Goal: Task Accomplishment & Management: Complete application form

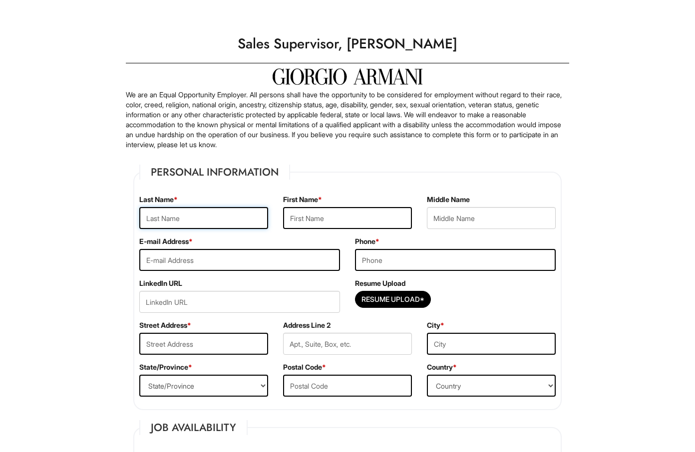
click at [229, 214] on input "text" at bounding box center [203, 218] width 129 height 22
click at [255, 217] on input "text" at bounding box center [203, 218] width 129 height 22
type input "Selbovitz"
type input "Mariel"
type input "[EMAIL_ADDRESS][DOMAIN_NAME]"
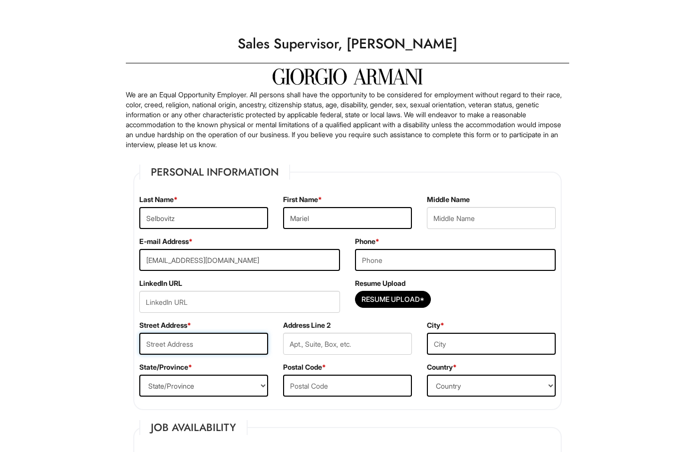
type input "[STREET_ADDRESS]"
type input "6U"
type input "[US_STATE]"
select select "NY"
type input "10016"
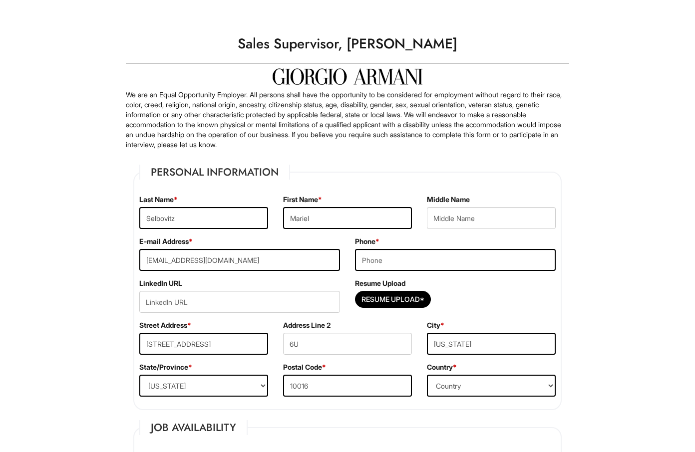
type input "[PERSON_NAME]"
type input "Mariel"
type input "Selbovitz"
type input "[EMAIL_ADDRESS][DOMAIN_NAME]"
type input "Mariel"
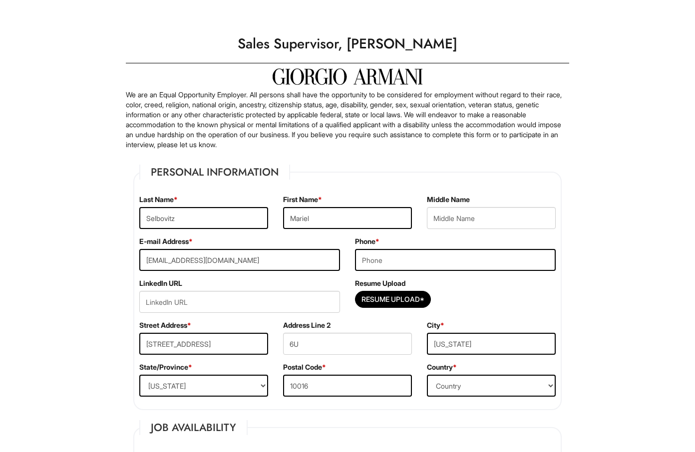
type input "Selbovitz"
type input "[EMAIL_ADDRESS][DOMAIN_NAME]"
type input "6177174589"
click at [380, 299] on input "Resume Upload*" at bounding box center [392, 299] width 75 height 16
type input "C:\fakepath\Resume [PERSON_NAME] 2025.pdf"
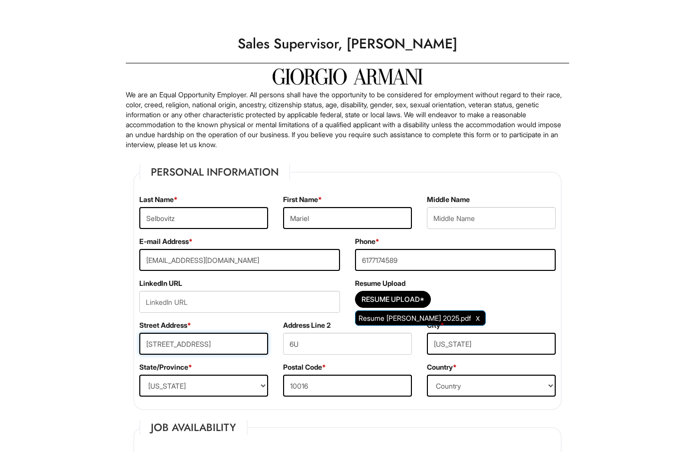
drag, startPoint x: 232, startPoint y: 346, endPoint x: 117, endPoint y: 340, distance: 114.4
type input "[STREET_ADDRESS]"
type input "[GEOGRAPHIC_DATA]"
select select "FL"
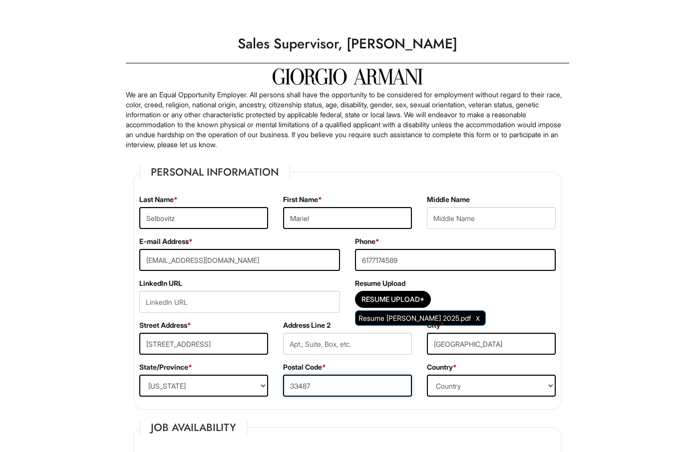
type input "33487"
select select "[GEOGRAPHIC_DATA]"
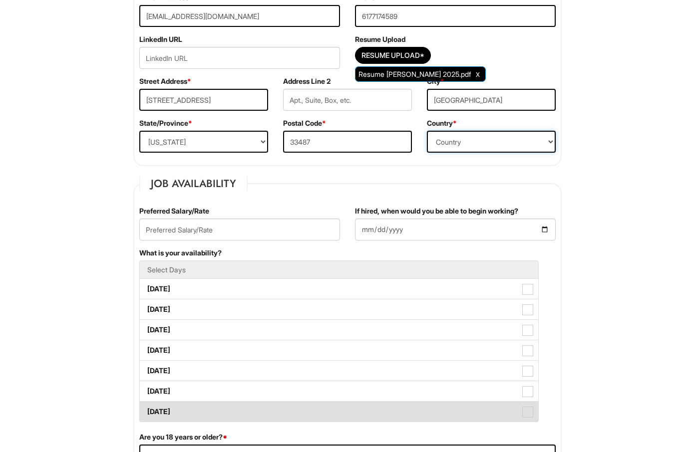
scroll to position [340, 0]
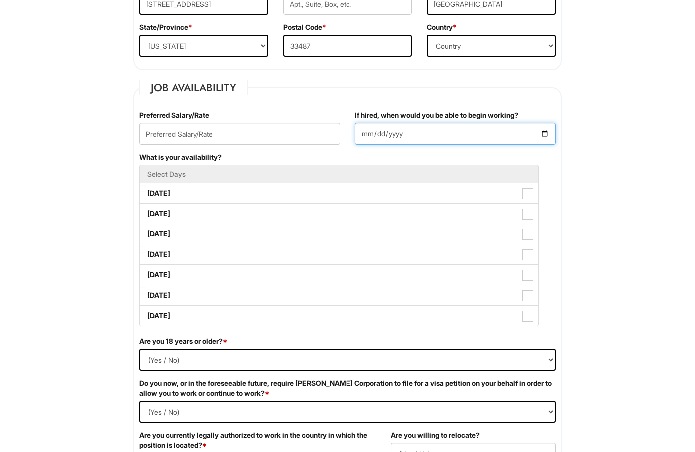
click at [377, 139] on input "If hired, when would you be able to begin working?" at bounding box center [455, 134] width 201 height 22
type input "[DATE]"
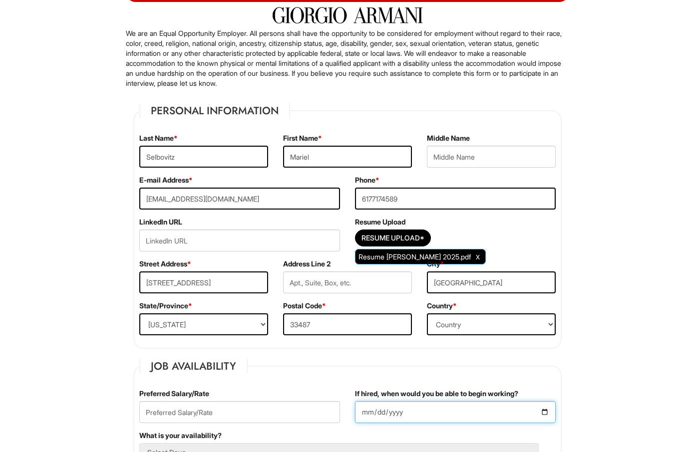
scroll to position [367, 0]
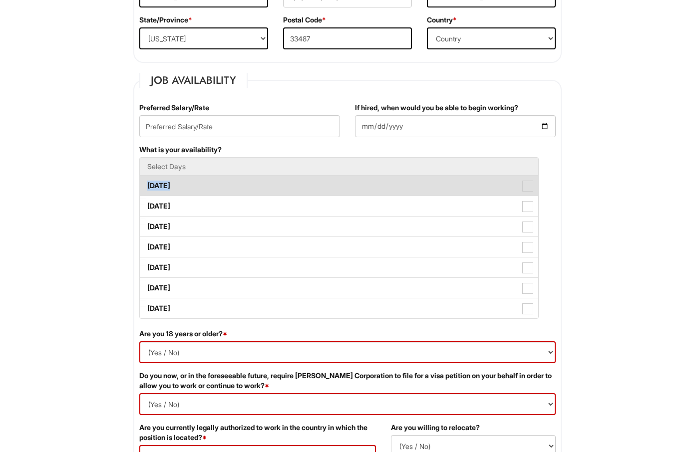
click at [338, 180] on label "[DATE]" at bounding box center [339, 186] width 398 height 20
click at [146, 180] on Available_Monday "[DATE]" at bounding box center [143, 181] width 6 height 6
checkbox Available_Monday "true"
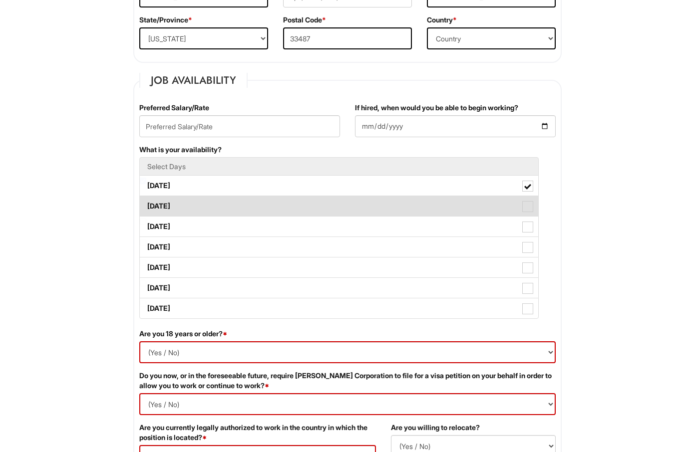
click at [338, 200] on label "[DATE]" at bounding box center [339, 206] width 398 height 20
click at [146, 200] on Available_Tuesday "[DATE]" at bounding box center [143, 201] width 6 height 6
checkbox Available_Tuesday "true"
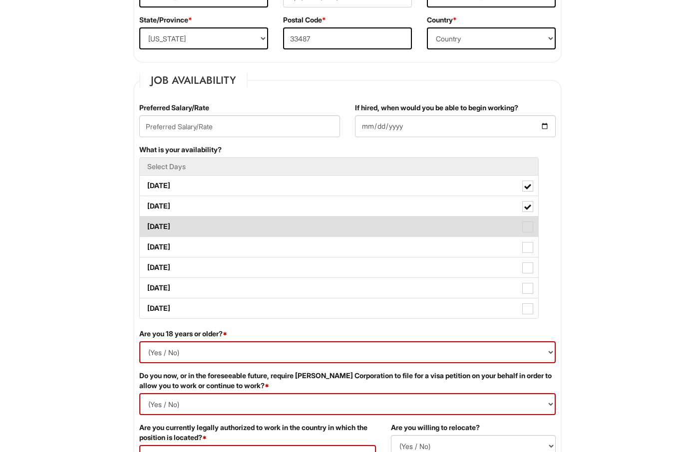
click at [341, 217] on label "[DATE]" at bounding box center [339, 227] width 398 height 20
click at [146, 219] on Available_Wednesday "[DATE]" at bounding box center [143, 222] width 6 height 6
checkbox Available_Wednesday "true"
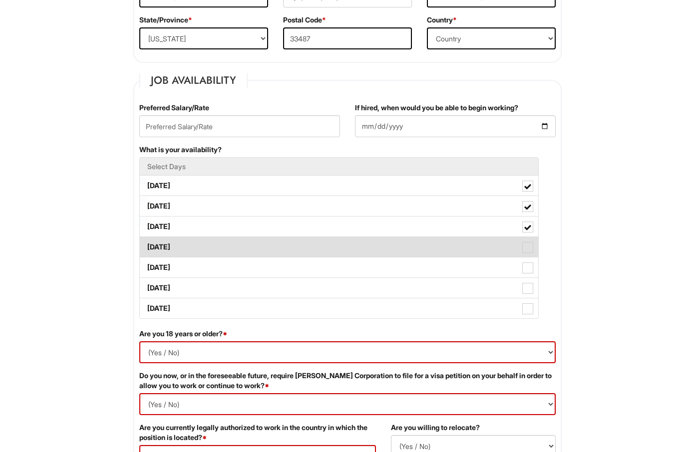
click at [351, 240] on label "[DATE]" at bounding box center [339, 247] width 398 height 20
click at [146, 240] on Available_Thursday "[DATE]" at bounding box center [143, 242] width 6 height 6
checkbox Available_Thursday "true"
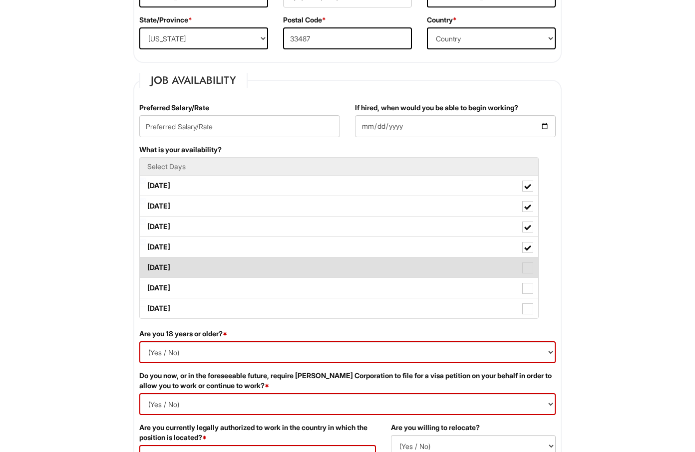
click at [355, 259] on label "[DATE]" at bounding box center [339, 267] width 398 height 20
click at [146, 259] on Available_Friday "[DATE]" at bounding box center [143, 262] width 6 height 6
checkbox Available_Friday "true"
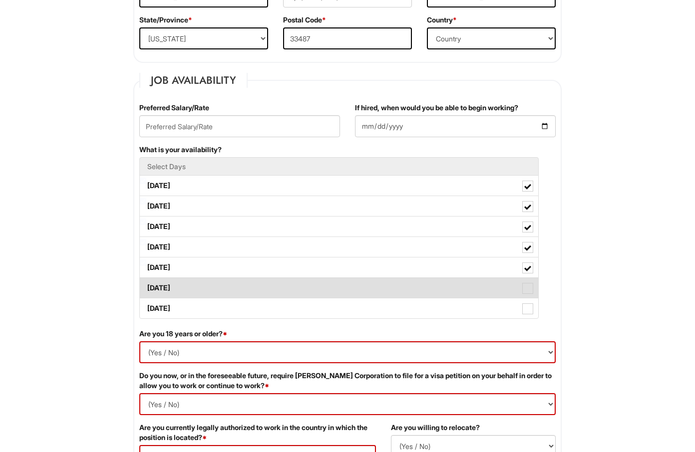
click at [358, 280] on label "[DATE]" at bounding box center [339, 288] width 398 height 20
click at [146, 280] on Available_Saturday "[DATE]" at bounding box center [143, 283] width 6 height 6
checkbox Available_Saturday "true"
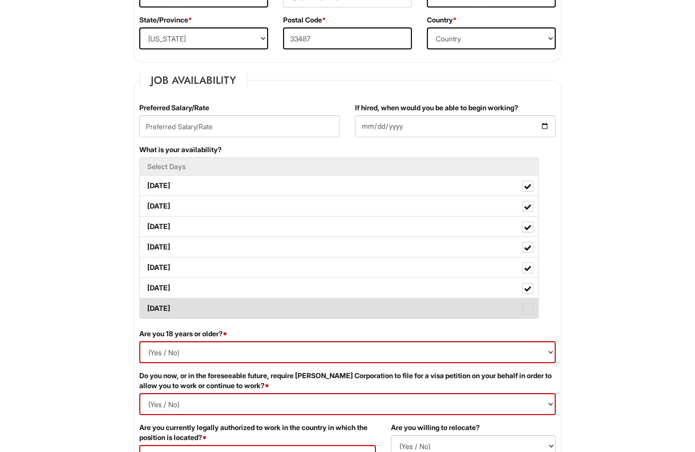
click at [360, 299] on label "[DATE]" at bounding box center [339, 308] width 398 height 20
click at [146, 300] on Available_Sunday "[DATE]" at bounding box center [143, 303] width 6 height 6
checkbox Available_Sunday "true"
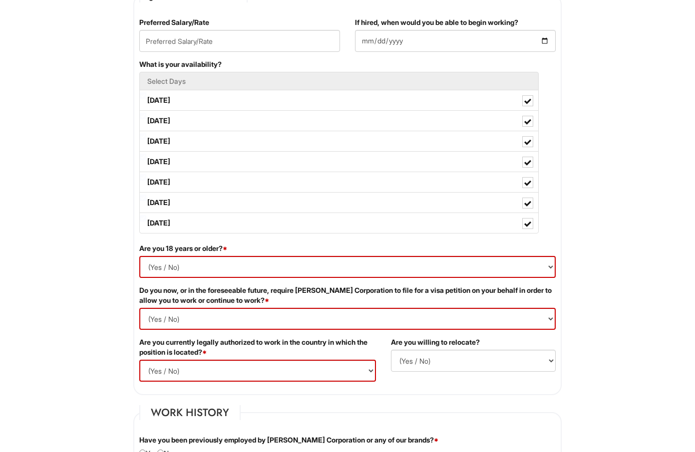
scroll to position [536, 0]
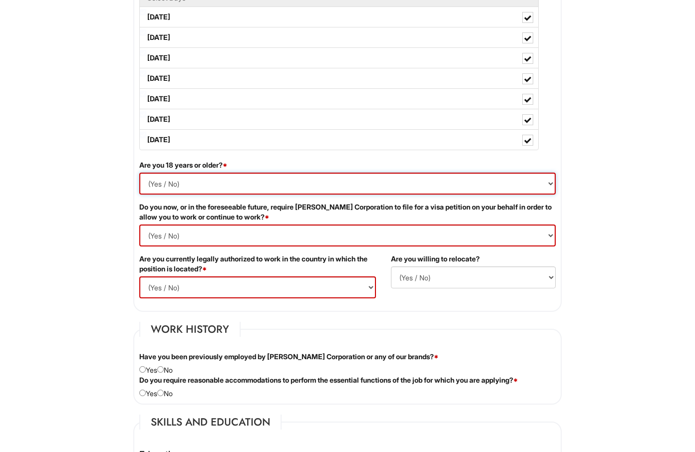
select select "Yes"
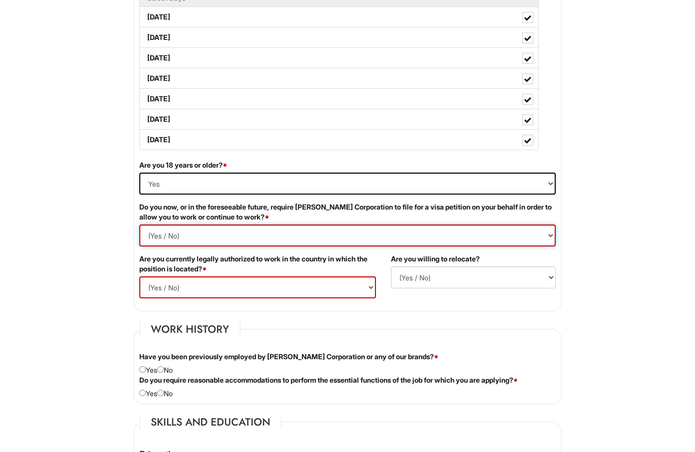
select Required "No"
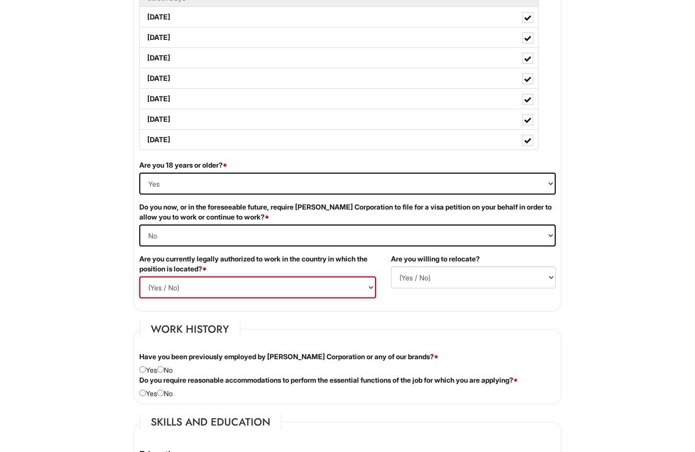
select select "Yes"
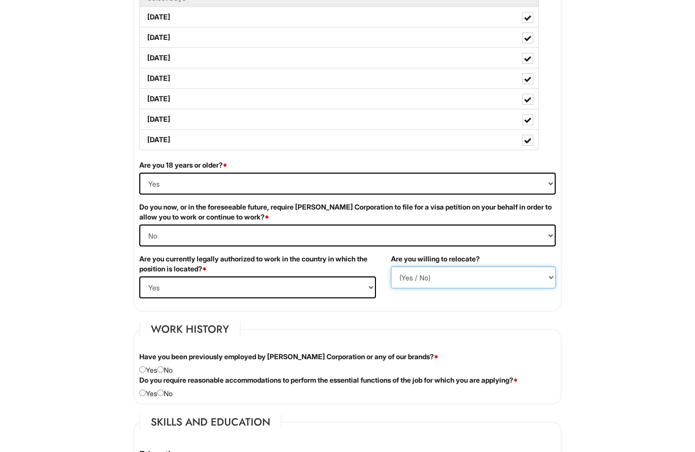
select select "Y"
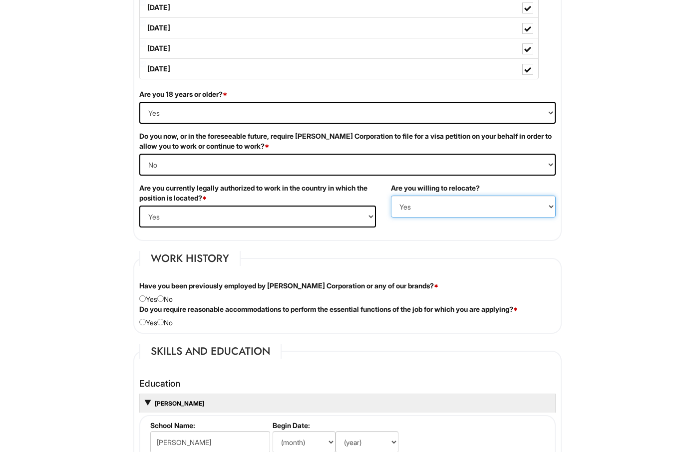
scroll to position [760, 0]
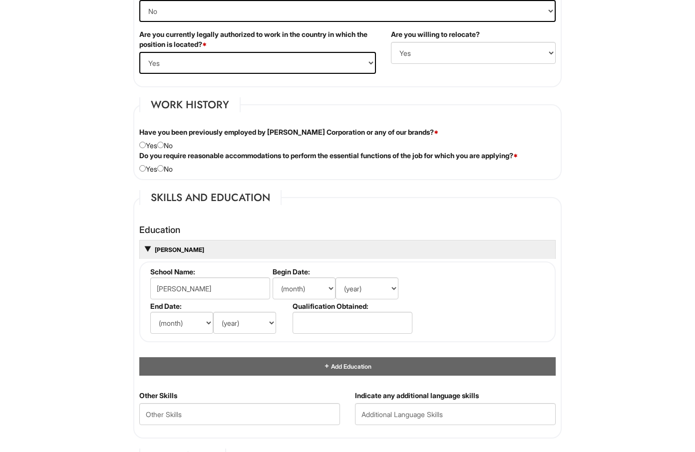
click at [164, 143] on input "radio" at bounding box center [160, 145] width 6 height 6
radio input "true"
click at [164, 165] on input "radio" at bounding box center [160, 168] width 6 height 6
radio input "true"
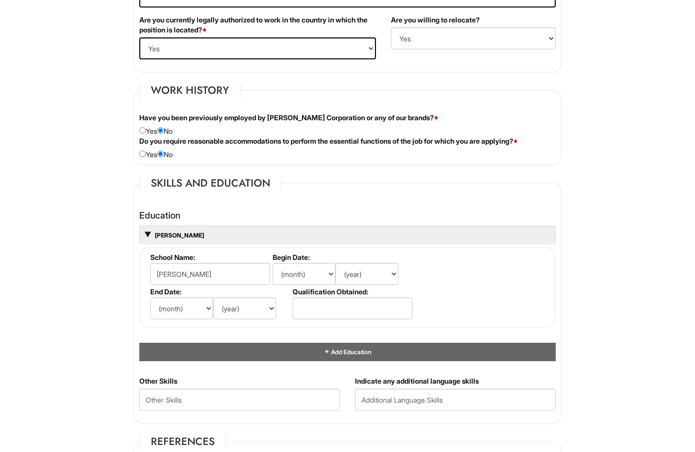
scroll to position [797, 0]
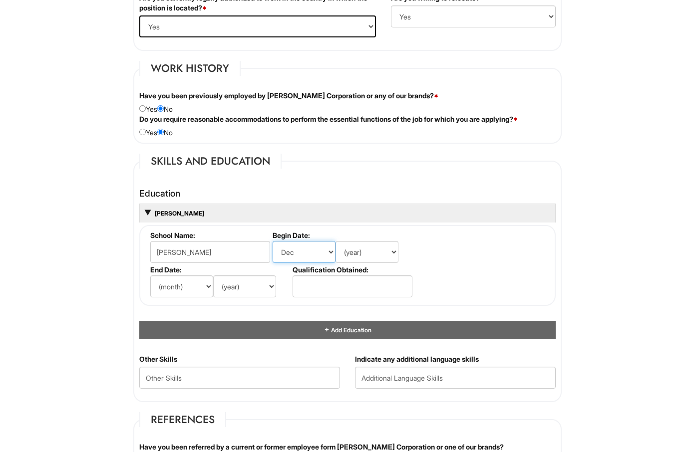
select select "1"
select select "2025"
select select "4"
select select "2025"
click at [328, 285] on input "text" at bounding box center [352, 286] width 120 height 22
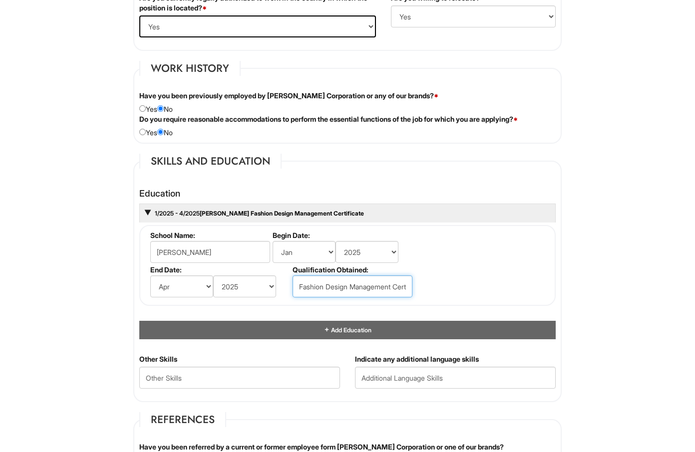
type input "Fashion Design Management Certificate"
click at [587, 264] on html "Please Complete This Form 1 2 3 Sales Supervisor, [PERSON_NAME] PLEASE COMPLETE…" at bounding box center [347, 188] width 695 height 1971
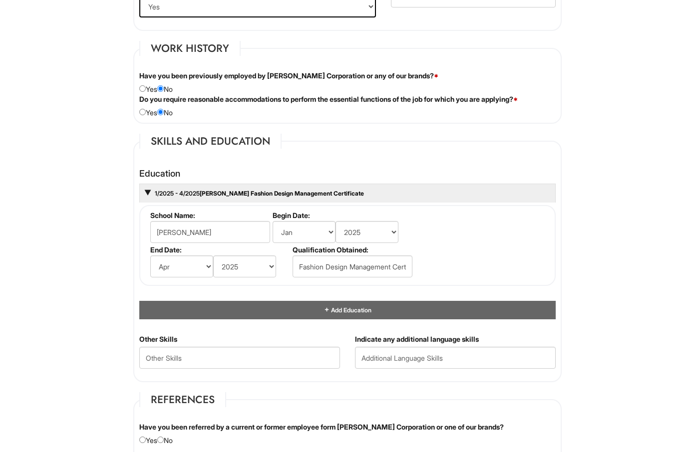
scroll to position [951, 0]
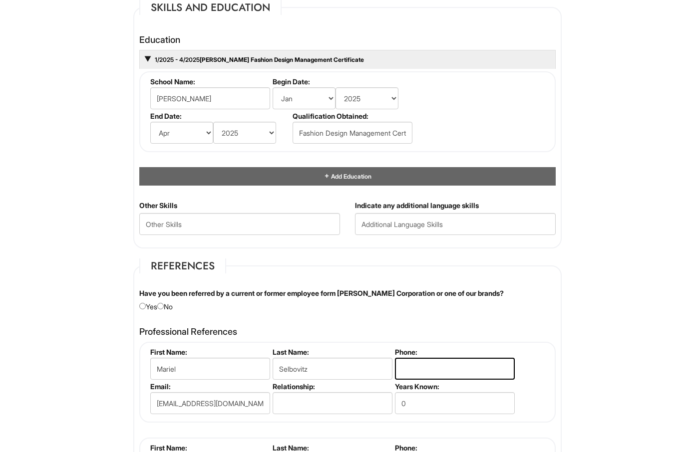
click at [168, 304] on div "Have you been referred by a current or former employee form [PERSON_NAME] Corpo…" at bounding box center [347, 299] width 431 height 23
click at [164, 304] on input "radio" at bounding box center [160, 306] width 6 height 6
radio input "true"
click at [296, 222] on Skills "text" at bounding box center [239, 224] width 201 height 22
click at [406, 222] on input "text" at bounding box center [455, 224] width 201 height 22
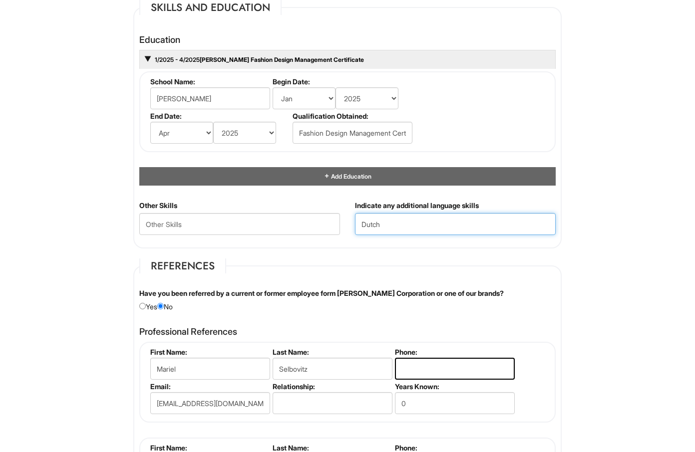
type input "Dutch"
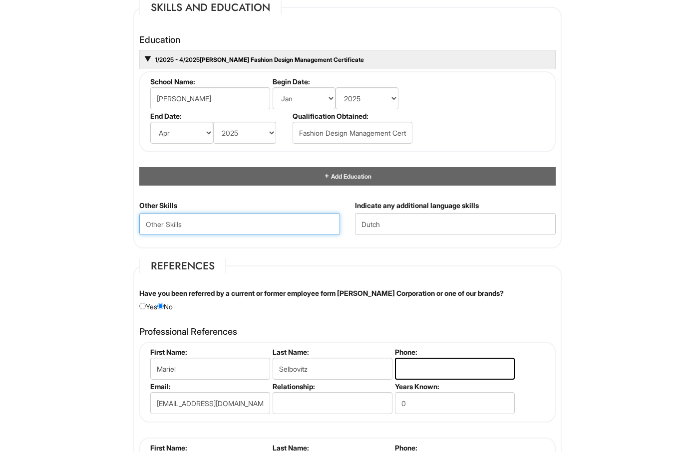
click at [213, 220] on Skills "text" at bounding box center [239, 224] width 201 height 22
click at [214, 220] on Skills "text" at bounding box center [239, 224] width 201 height 22
paste Skills "Luxury Fashion & Personal Styling Clienteling & VIP Relationship Management Tre…"
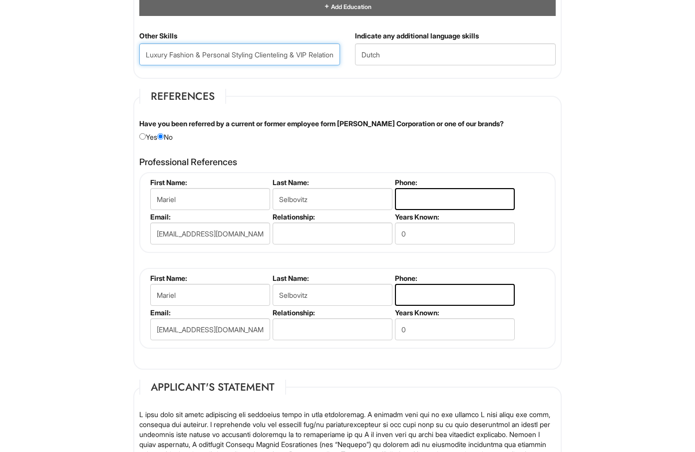
scroll to position [1206, 0]
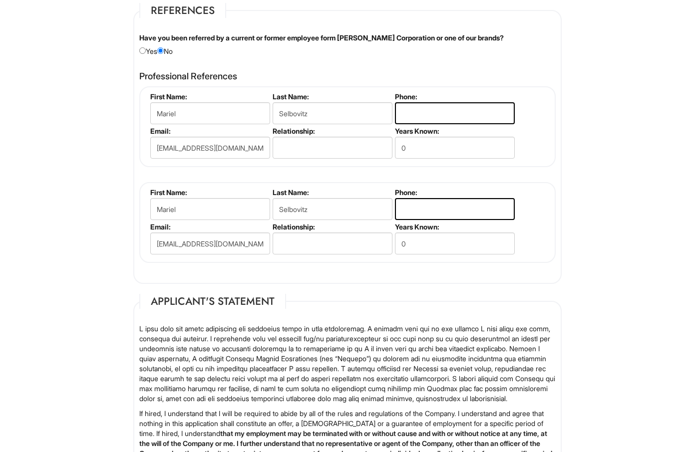
type Skills "Luxury Fashion & Personal Styling Clienteling & VIP Relationship Management Tre…"
click at [194, 109] on input "Mariel" at bounding box center [210, 113] width 120 height 22
type input "[PERSON_NAME]"
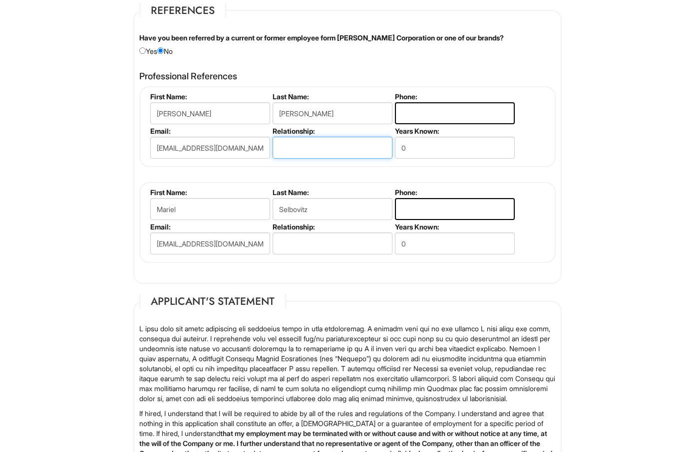
click at [293, 141] on input "text" at bounding box center [332, 148] width 120 height 22
type input "Supervisor"
drag, startPoint x: 402, startPoint y: 145, endPoint x: 417, endPoint y: 146, distance: 15.0
click at [417, 146] on input "0" at bounding box center [455, 148] width 120 height 22
type input "1"
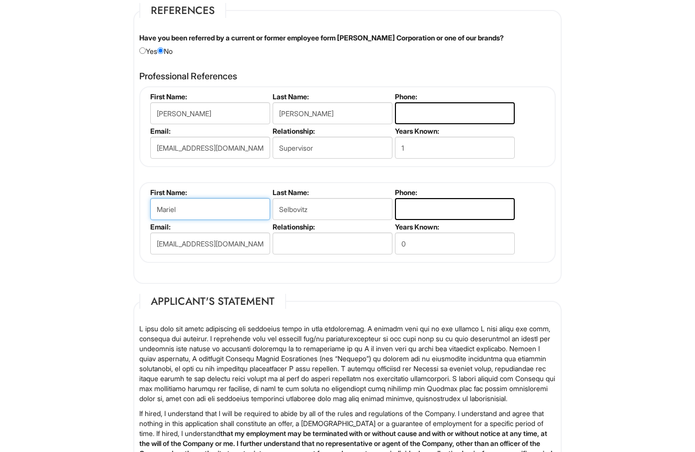
drag, startPoint x: 185, startPoint y: 204, endPoint x: 138, endPoint y: 200, distance: 46.6
click at [138, 200] on div "Professional References [PERSON_NAME] First Name: [PERSON_NAME] Last Name: [PER…" at bounding box center [347, 172] width 431 height 212
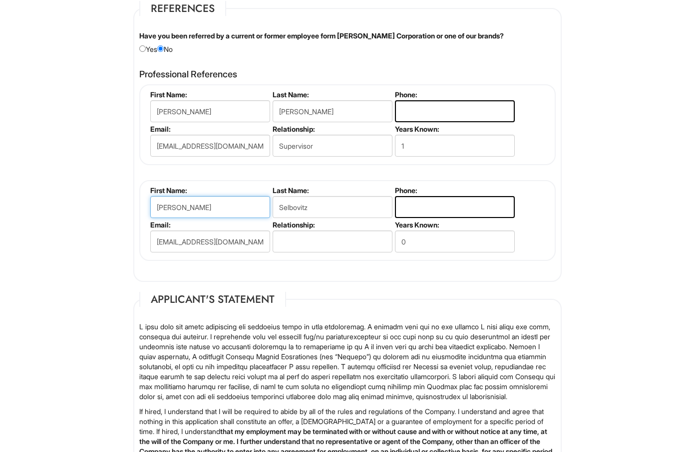
type input "[PERSON_NAME]"
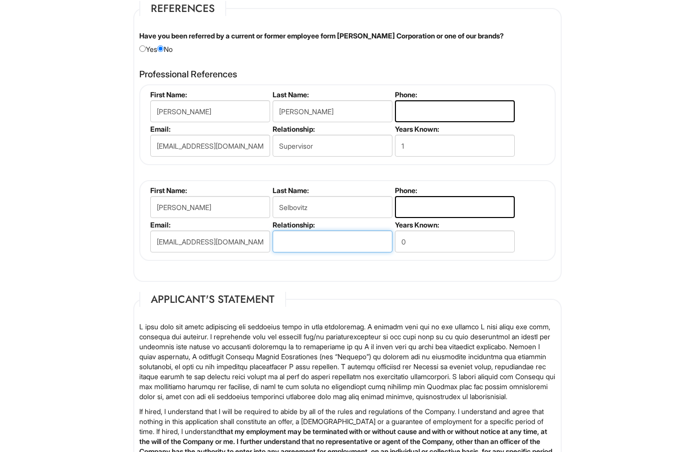
click at [346, 236] on input "text" at bounding box center [332, 242] width 120 height 22
type input "Supervisor/Owner"
type input "2"
drag, startPoint x: 459, startPoint y: 237, endPoint x: 398, endPoint y: 241, distance: 61.0
click at [398, 241] on input "5" at bounding box center [455, 242] width 120 height 22
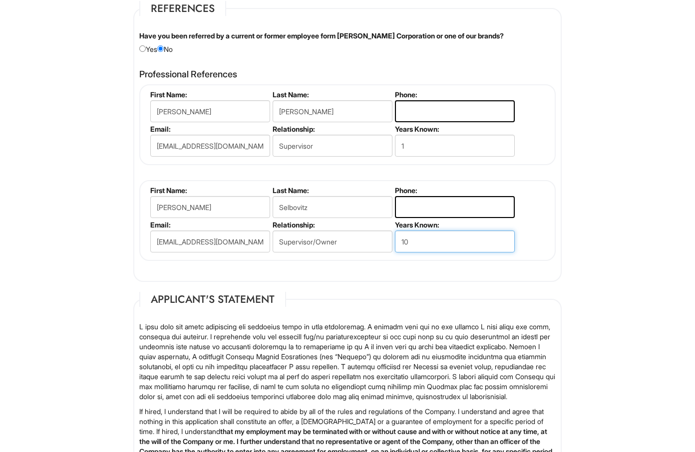
type input "10"
click at [439, 256] on fieldset "First Name: [PERSON_NAME] Last Name: [GEOGRAPHIC_DATA] Phone: Email: [EMAIL_ADD…" at bounding box center [347, 220] width 416 height 81
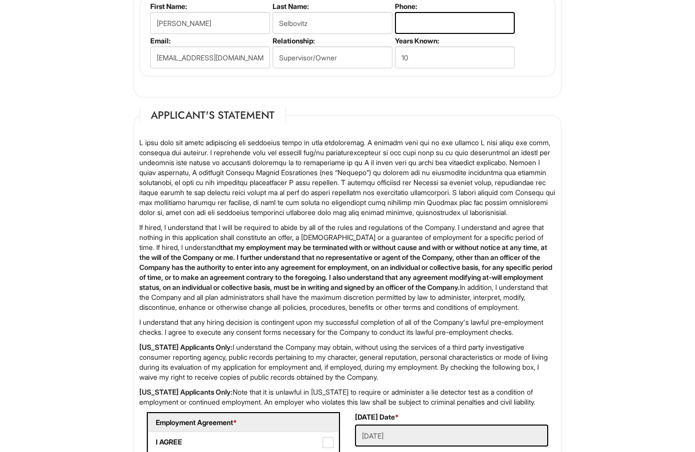
scroll to position [1507, 0]
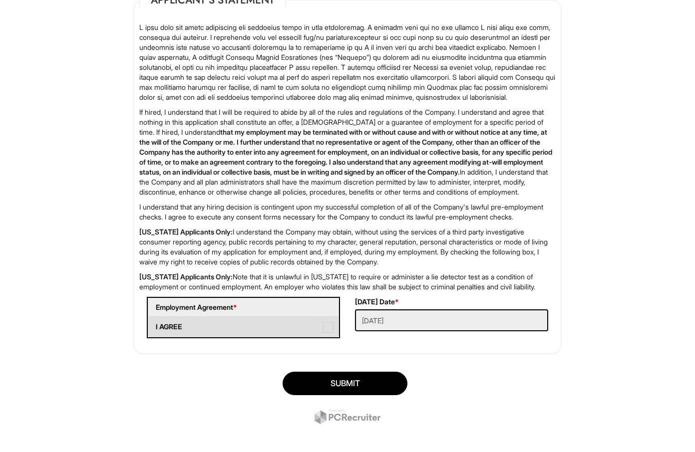
click at [328, 333] on span at bounding box center [327, 327] width 11 height 11
click at [155, 325] on AGREE "I AGREE" at bounding box center [151, 322] width 6 height 6
checkbox AGREE "true"
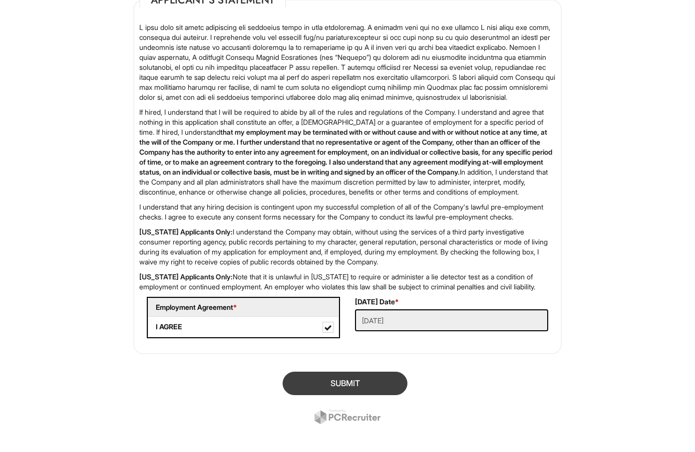
click at [361, 395] on button "SUBMIT" at bounding box center [344, 383] width 125 height 23
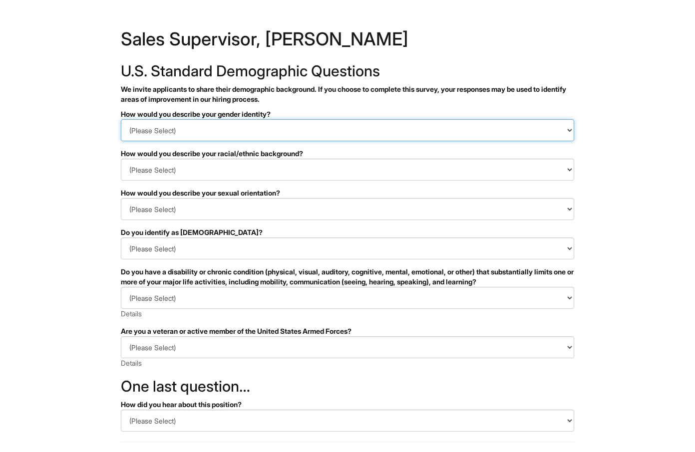
select select "Woman"
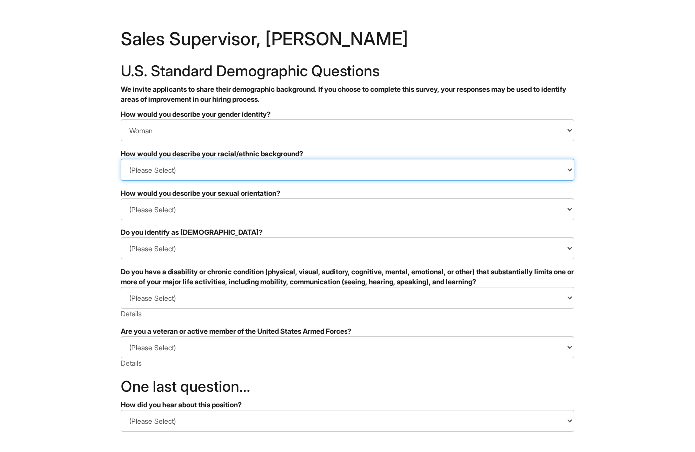
select select "White or European"
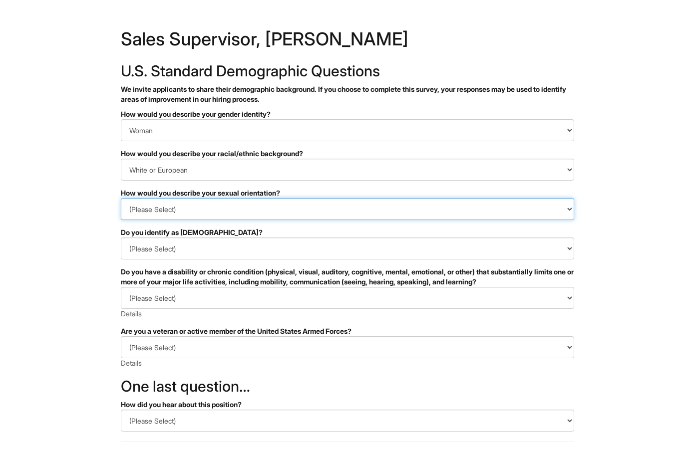
select select "Heterosexual"
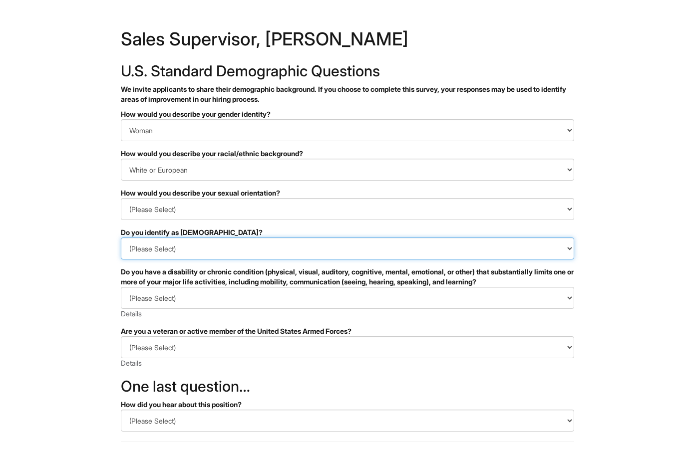
select select "No"
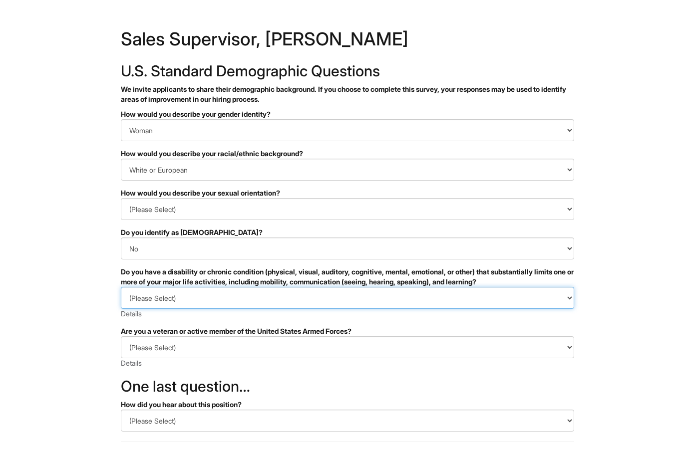
click at [236, 296] on select "(Please Select) YES, I HAVE A DISABILITY (or previously had a disability) NO, I…" at bounding box center [347, 298] width 453 height 22
select select "I DON'T WISH TO ANSWER"
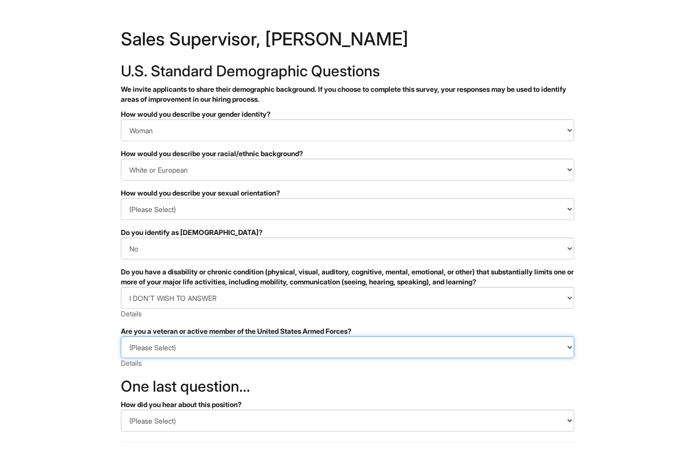
select select "I AM NOT A PROTECTED VETERAN"
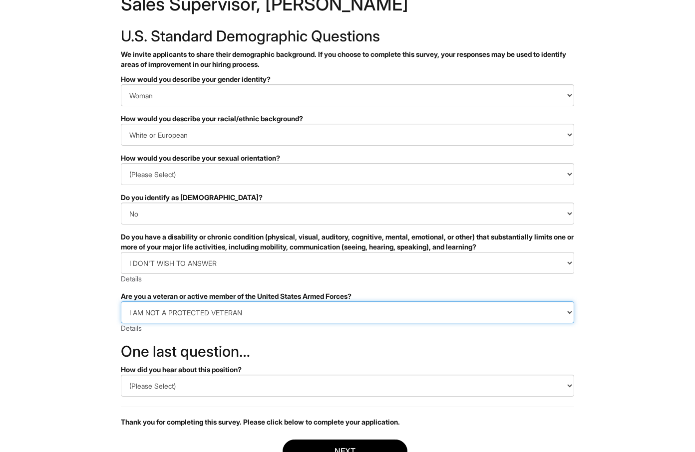
scroll to position [110, 0]
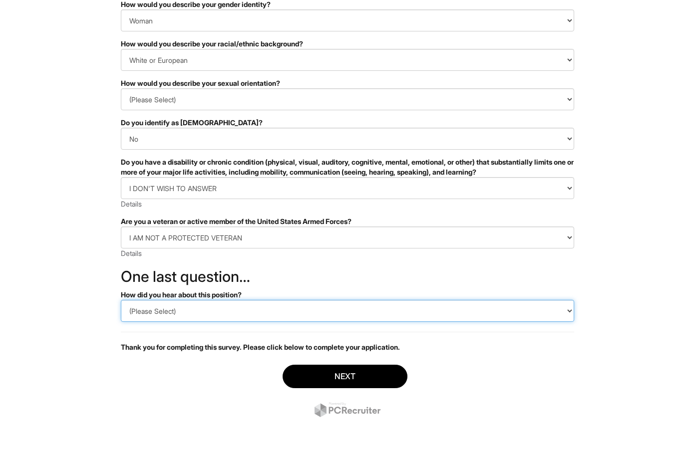
select select "LinkedIn"
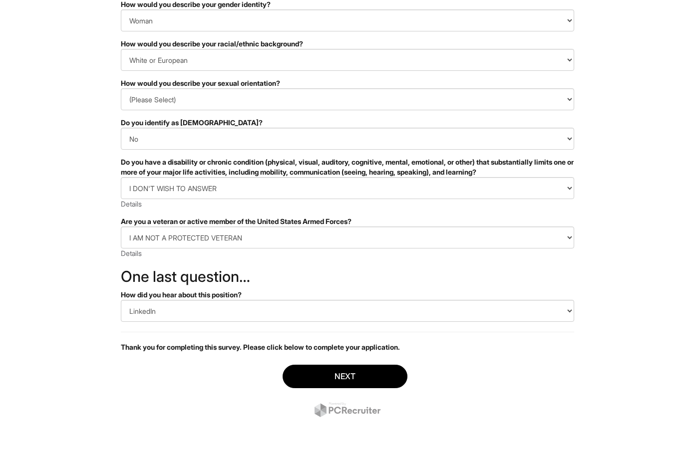
click at [347, 378] on button "Next" at bounding box center [344, 376] width 125 height 23
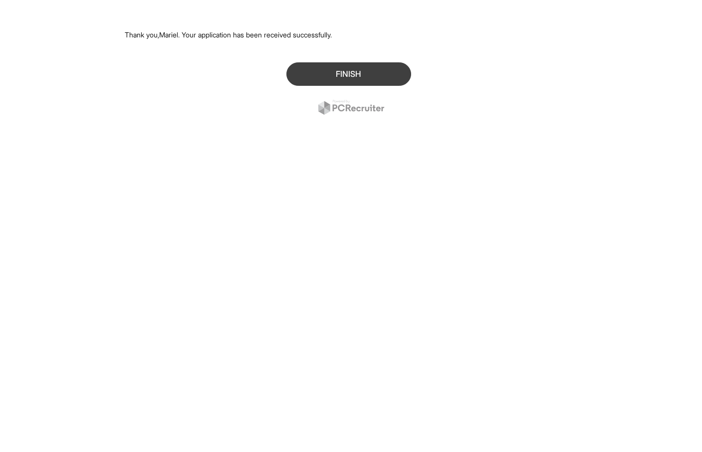
click at [371, 72] on button "Finish" at bounding box center [348, 73] width 125 height 23
